Goal: Information Seeking & Learning: Learn about a topic

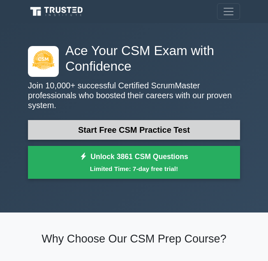
click at [130, 123] on link "Start Free CSM Practice Test" at bounding box center [134, 130] width 212 height 20
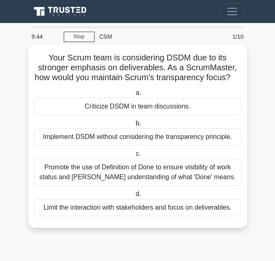
click at [57, 105] on div "Criticize DSDM in team discussions." at bounding box center [137, 106] width 207 height 17
click at [134, 96] on input "a. Criticize DSDM in team discussions." at bounding box center [134, 92] width 0 height 5
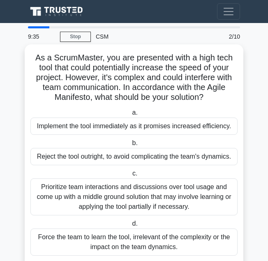
click at [110, 127] on div "Implement the tool immediately as it promises increased efficiency." at bounding box center [133, 126] width 207 height 17
click at [130, 115] on input "a. Implement the tool immediately as it promises increased efficiency." at bounding box center [130, 112] width 0 height 5
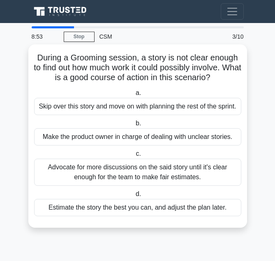
click at [143, 110] on div "Skip over this story and move on with planning the rest of the sprint." at bounding box center [137, 106] width 207 height 17
click at [134, 96] on input "a. Skip over this story and move on with planning the rest of the sprint." at bounding box center [134, 92] width 0 height 5
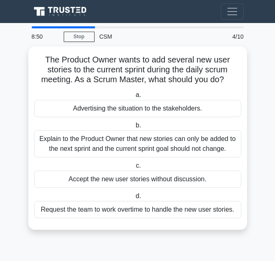
click at [143, 110] on div "Advertising the situation to the stakeholders." at bounding box center [137, 108] width 207 height 17
click at [134, 98] on input "a. Advertising the situation to the stakeholders." at bounding box center [134, 94] width 0 height 5
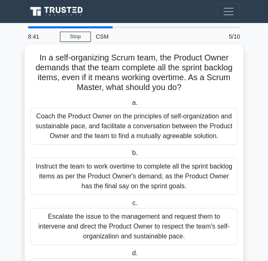
click at [111, 199] on label "c. Escalate the issue to the management and request them to intervene and direc…" at bounding box center [133, 221] width 207 height 47
click at [131, 201] on input "c. Escalate the issue to the management and request them to intervene and direc…" at bounding box center [131, 203] width 0 height 5
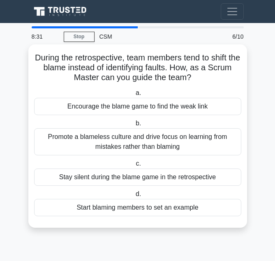
click at [128, 106] on div "Encourage the blame game to find the weak link" at bounding box center [137, 106] width 207 height 17
click at [134, 96] on input "a. Encourage the blame game to find the weak link" at bounding box center [134, 92] width 0 height 5
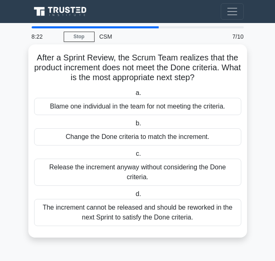
click at [119, 138] on div "Change the Done criteria to match the increment." at bounding box center [137, 136] width 207 height 17
click at [134, 126] on input "b. Change the Done criteria to match the increment." at bounding box center [134, 123] width 0 height 5
